Goal: Transaction & Acquisition: Purchase product/service

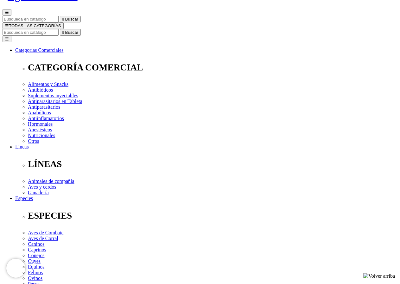
scroll to position [97, 0]
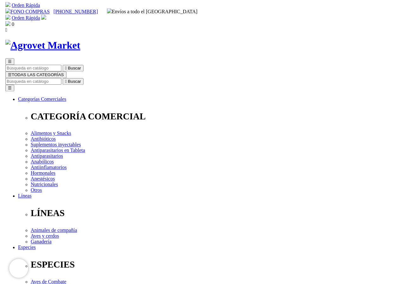
scroll to position [0, 0]
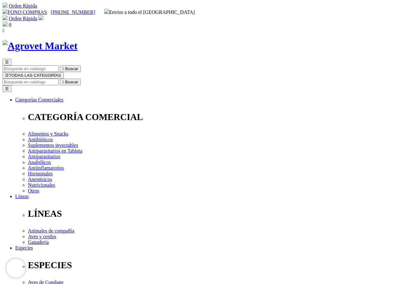
click at [9, 73] on span "☰" at bounding box center [7, 75] width 4 height 5
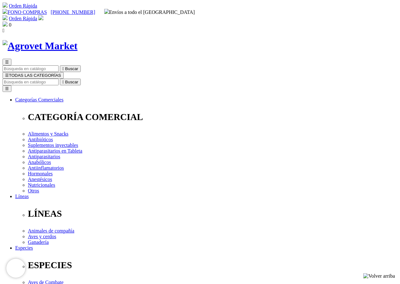
click at [64, 80] on icon "" at bounding box center [63, 82] width 2 height 5
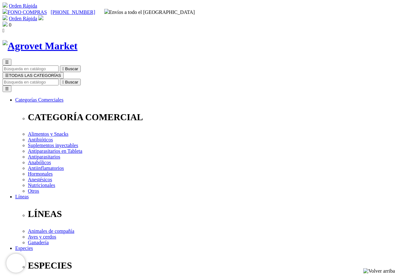
click at [59, 79] on input "Buscar" at bounding box center [31, 82] width 56 height 7
type input "xelamec"
click at [60, 79] on button " Buscar" at bounding box center [70, 82] width 21 height 7
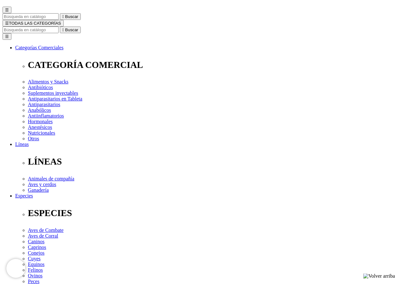
scroll to position [65, 0]
